Goal: Information Seeking & Learning: Learn about a topic

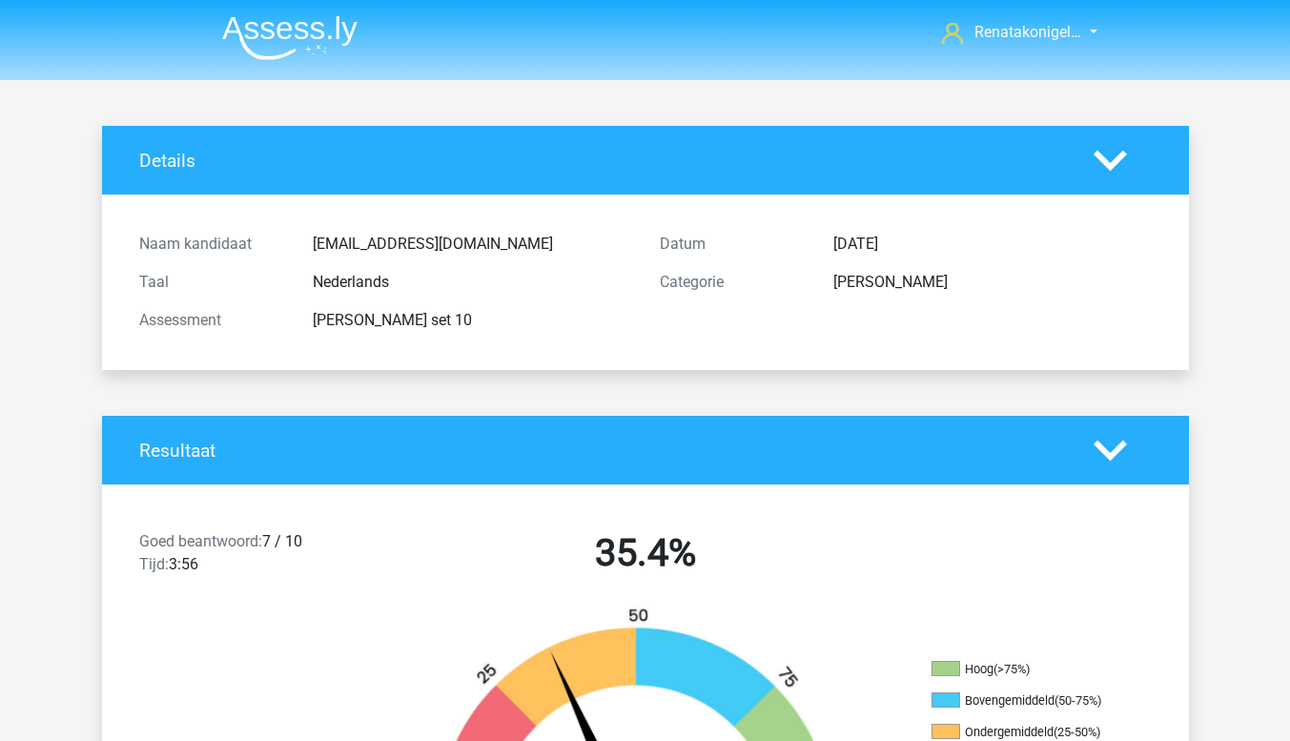
click at [319, 35] on img at bounding box center [289, 37] width 135 height 45
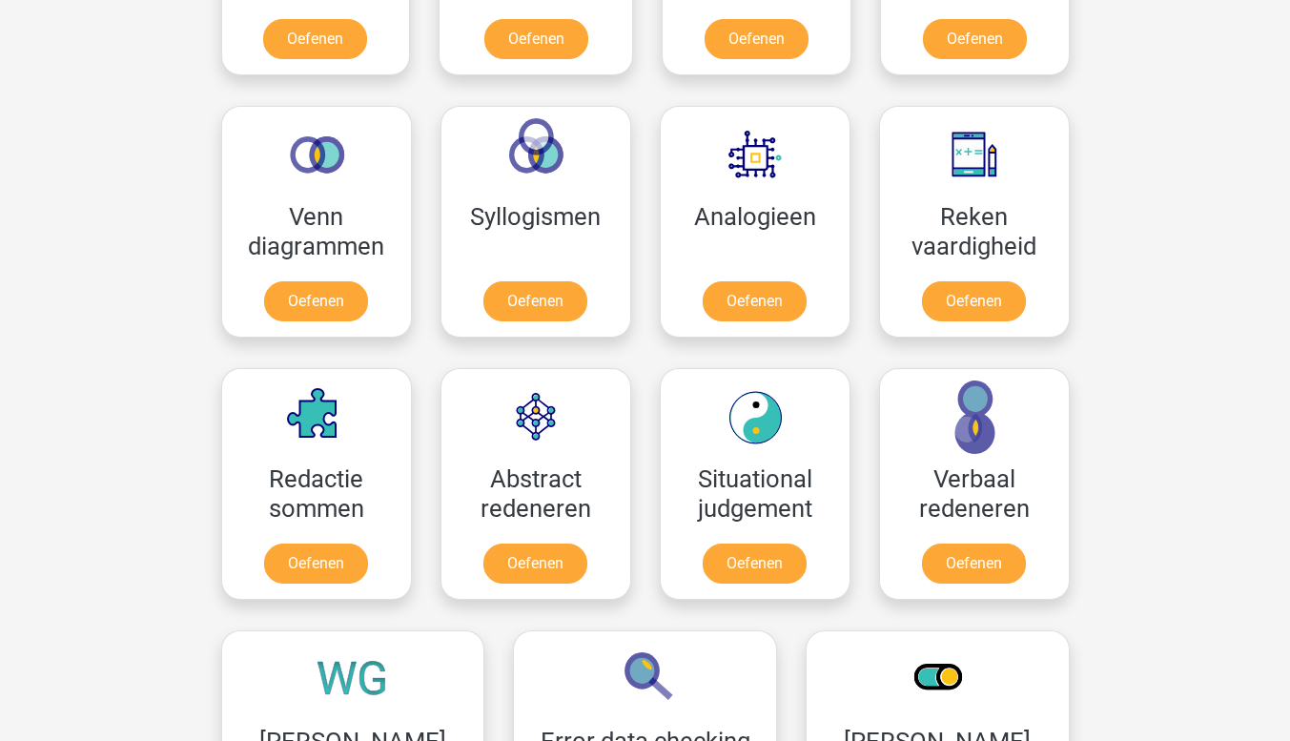
scroll to position [1045, 0]
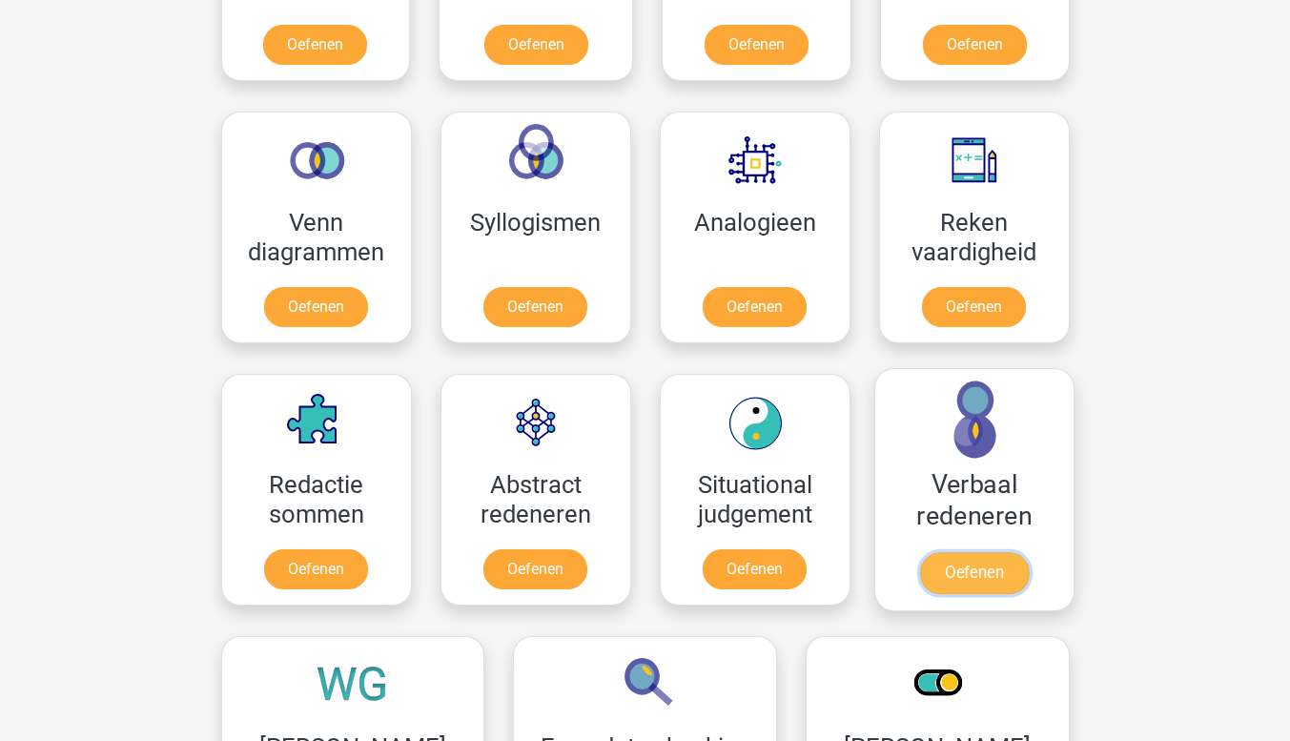
click at [949, 560] on link "Oefenen" at bounding box center [973, 573] width 109 height 42
